Goal: Use online tool/utility: Utilize a website feature to perform a specific function

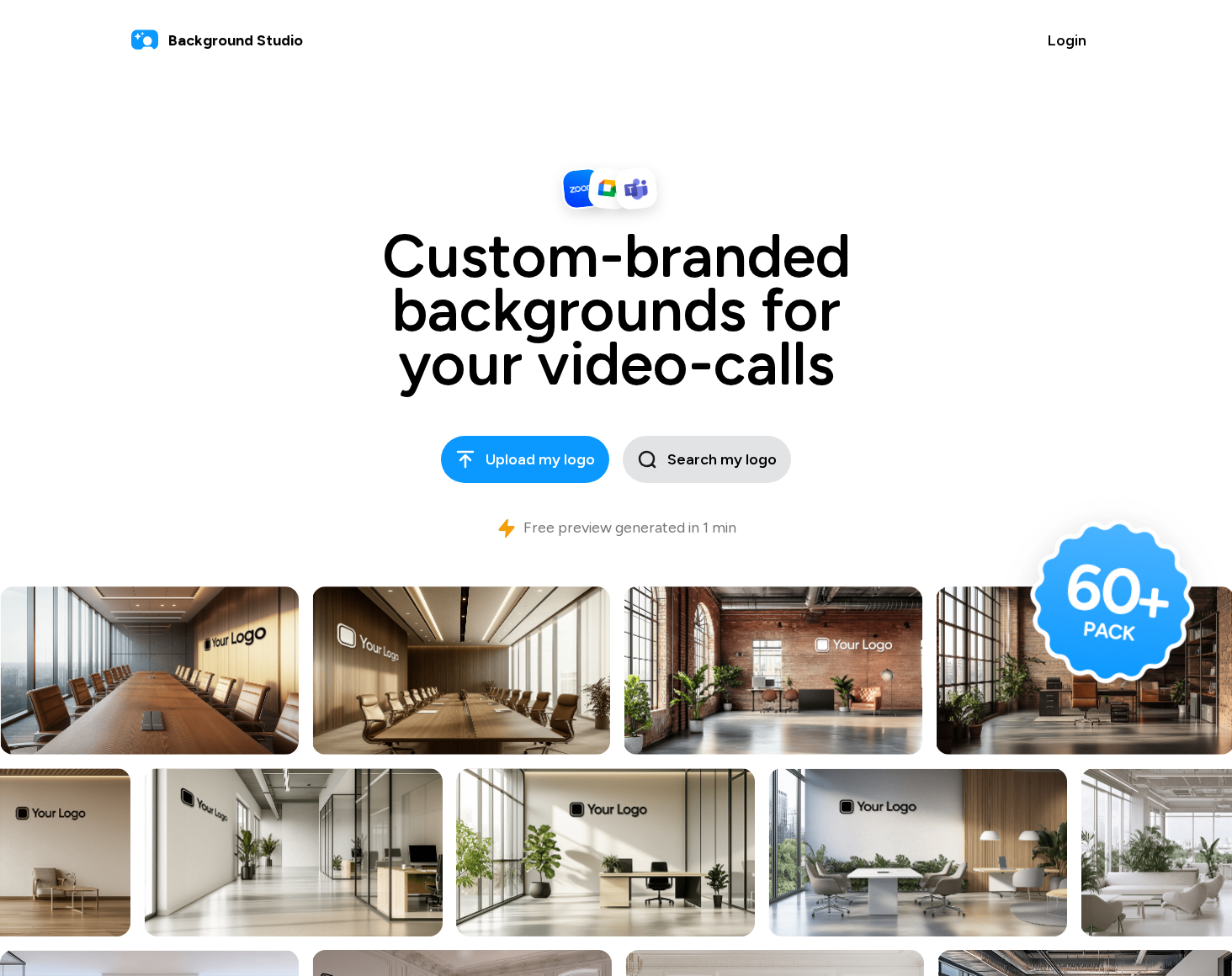
click at [693, 461] on span "Search my logo" at bounding box center [707, 460] width 140 height 22
click at [533, 448] on span "Upload my logo" at bounding box center [525, 460] width 140 height 22
click at [222, 345] on div "Custom-branded backgrounds for your video-calls Upload my logo Search my logo F…" at bounding box center [616, 354] width 909 height 411
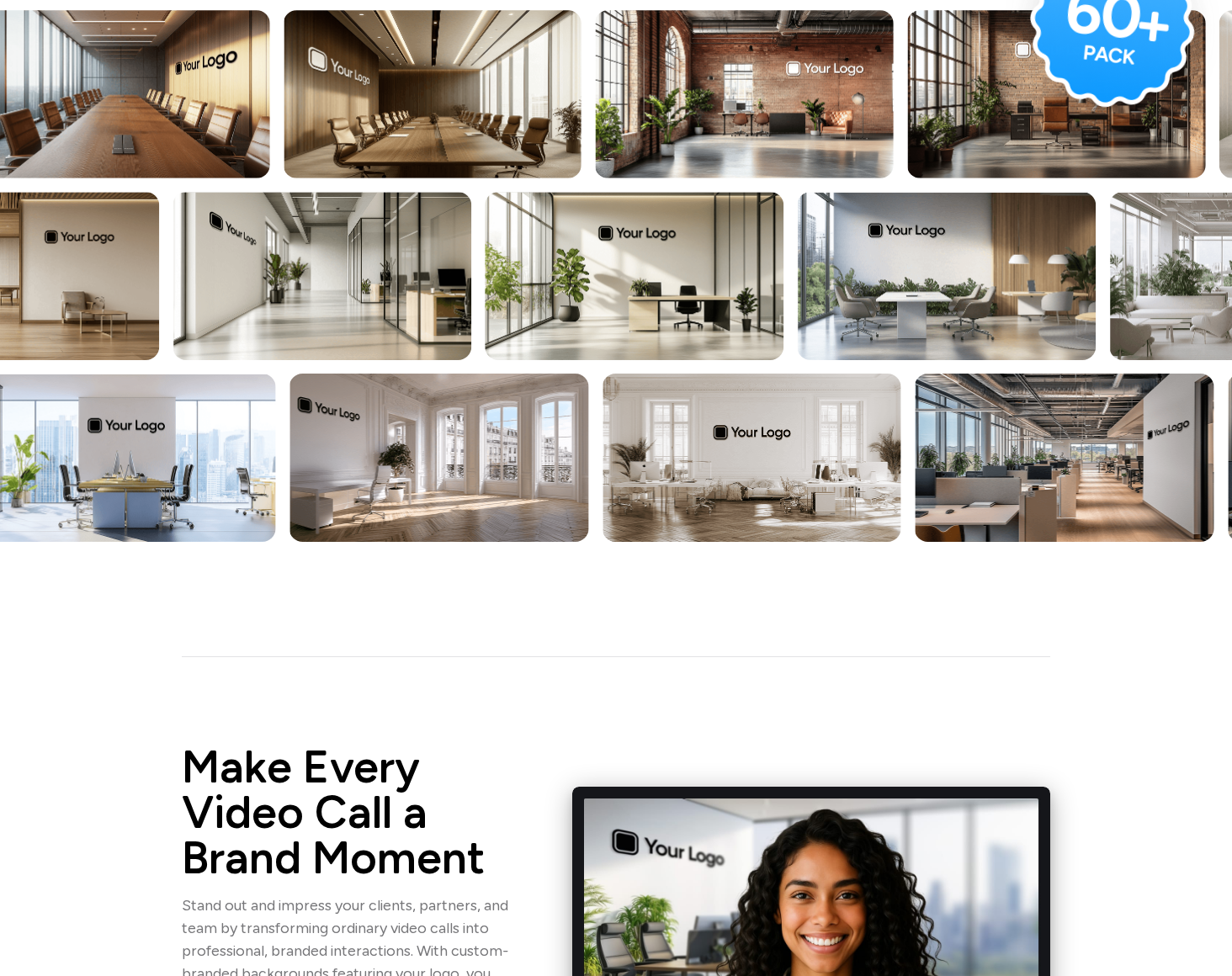
click at [379, 127] on img at bounding box center [432, 94] width 299 height 168
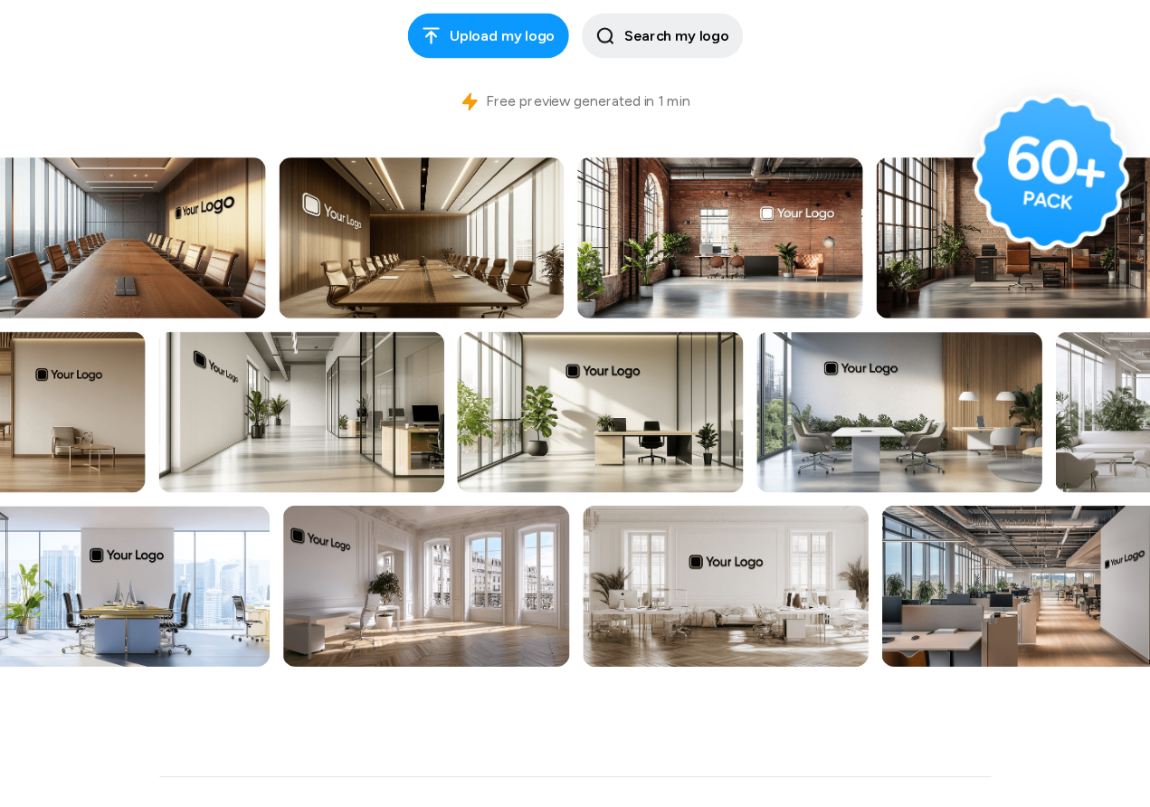
scroll to position [458, 0]
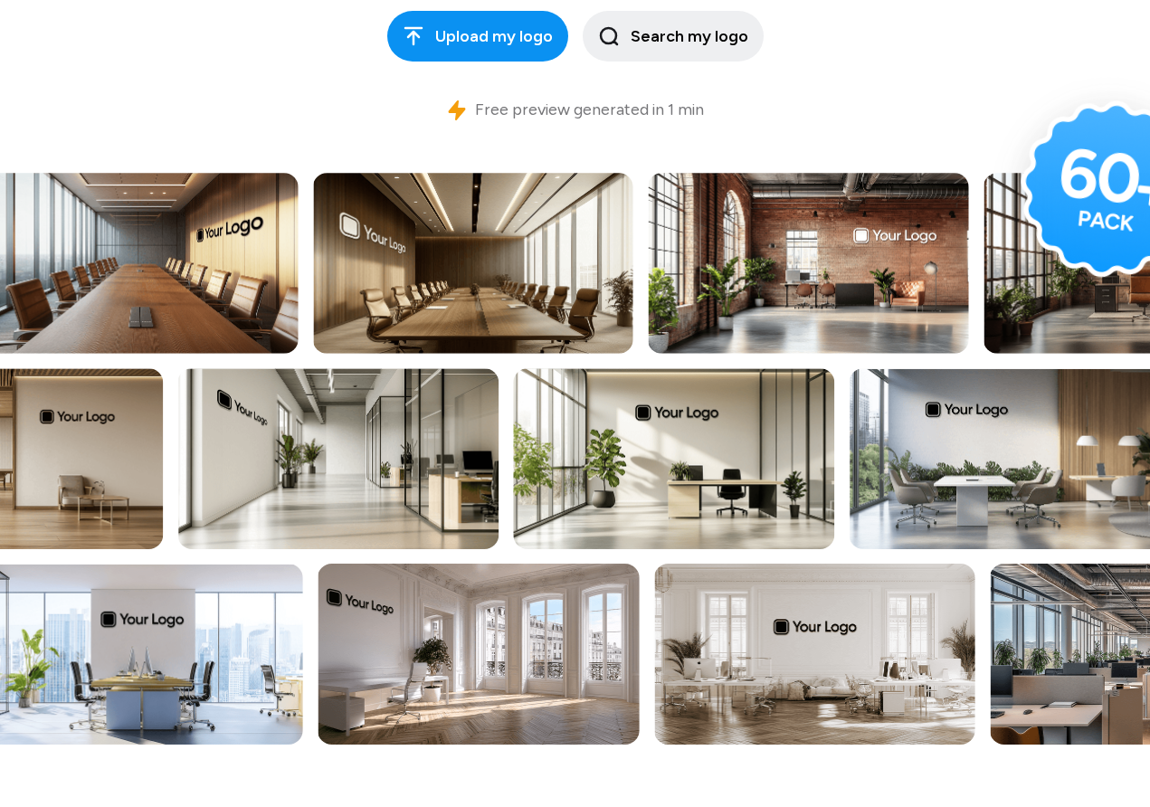
click at [480, 59] on button "Upload my logo" at bounding box center [477, 36] width 181 height 51
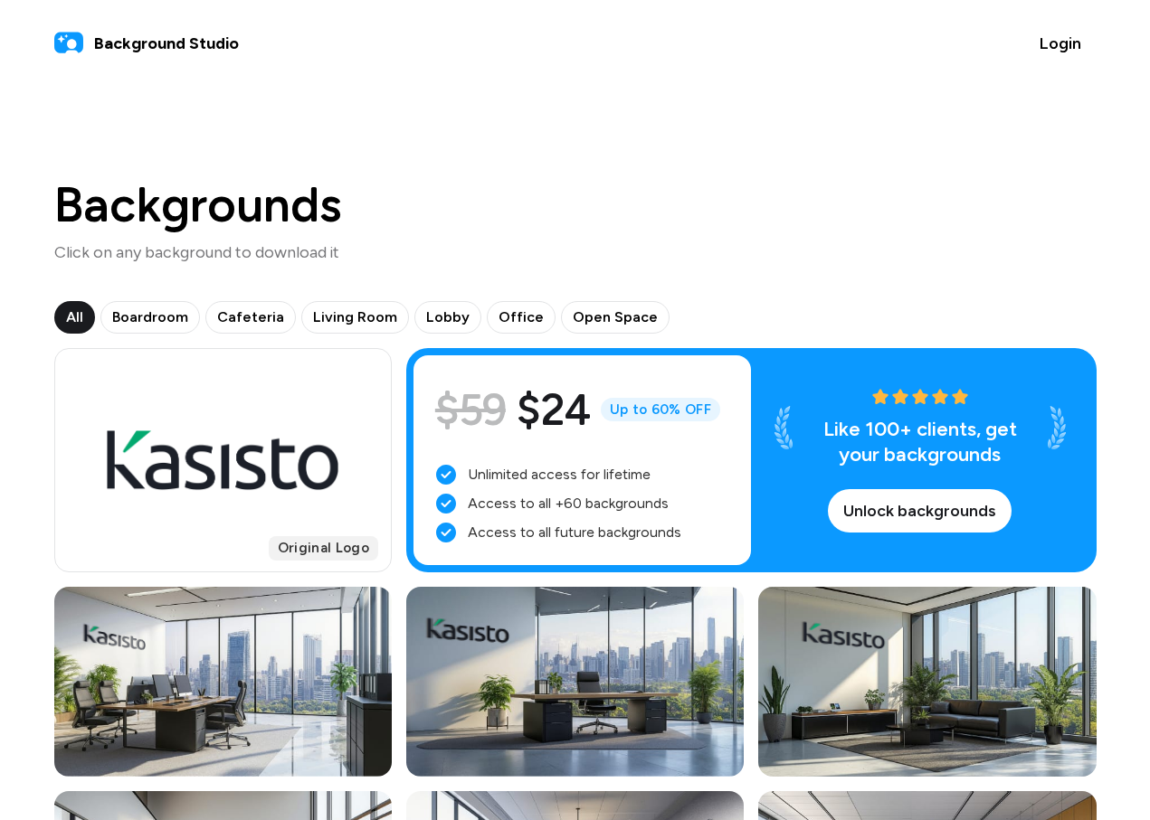
scroll to position [378, 0]
